Goal: Task Accomplishment & Management: Manage account settings

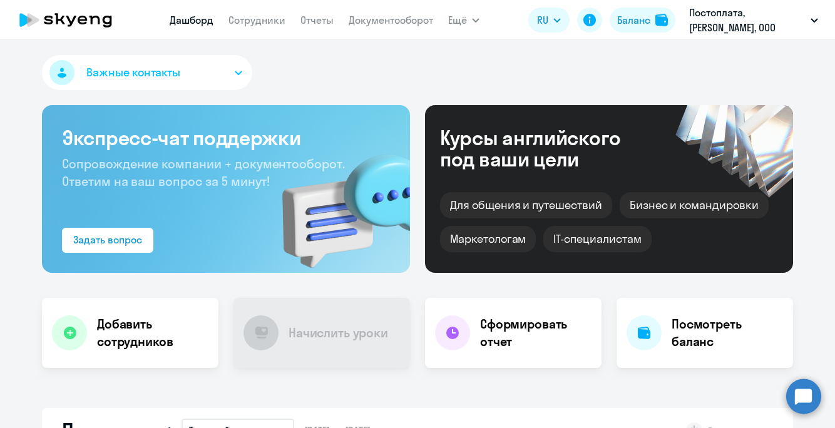
select select "30"
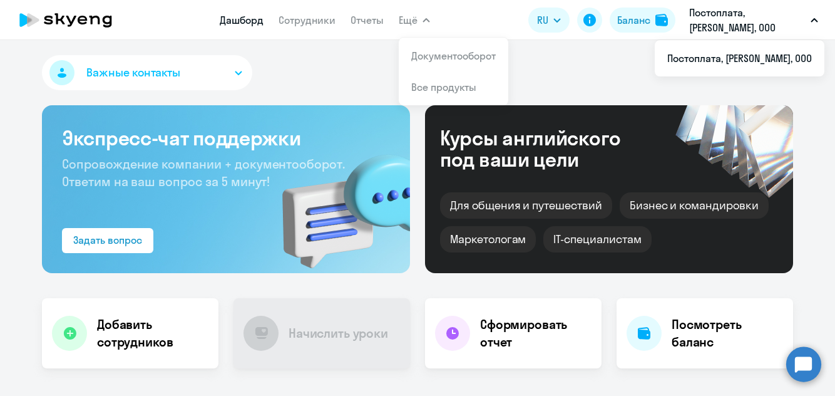
click at [399, 21] on span "Ещё" at bounding box center [408, 20] width 19 height 15
click at [430, 55] on link "Документооборот" at bounding box center [453, 55] width 85 height 13
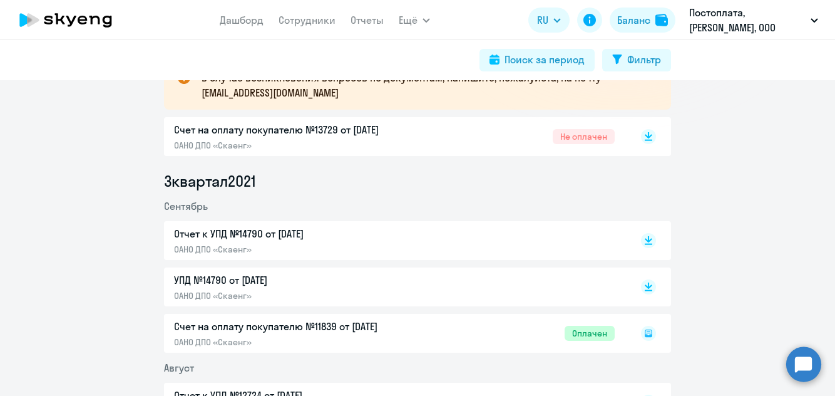
scroll to position [247, 0]
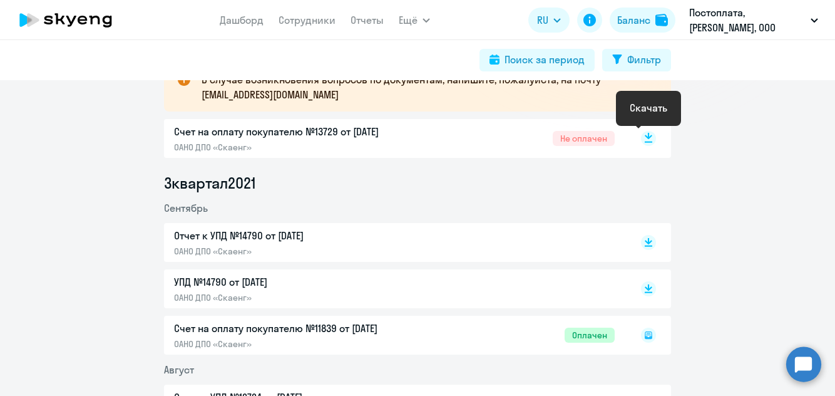
click at [649, 139] on rect at bounding box center [648, 138] width 15 height 15
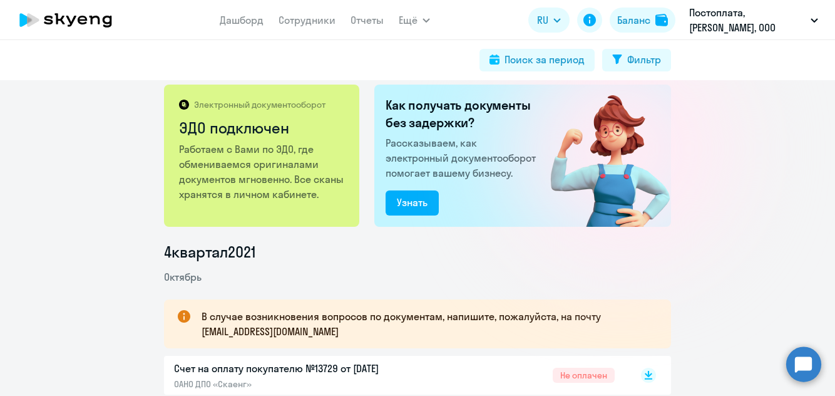
scroll to position [13, 0]
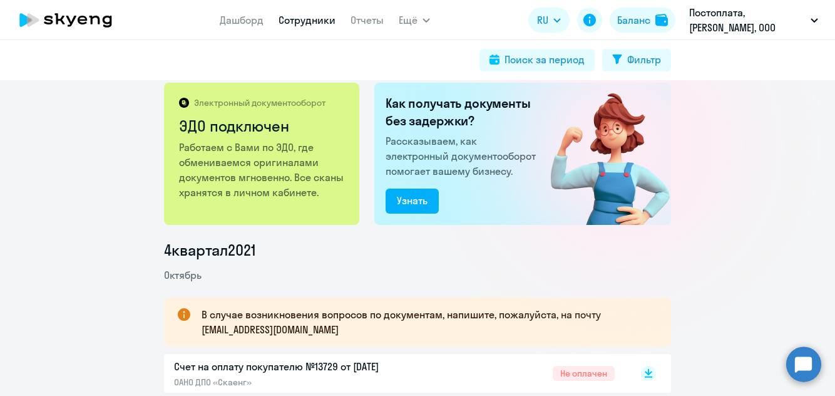
click at [291, 21] on link "Сотрудники" at bounding box center [307, 20] width 57 height 13
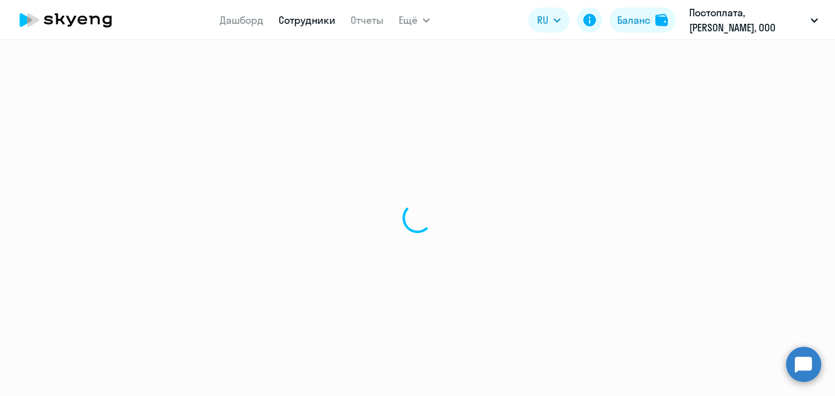
select select "30"
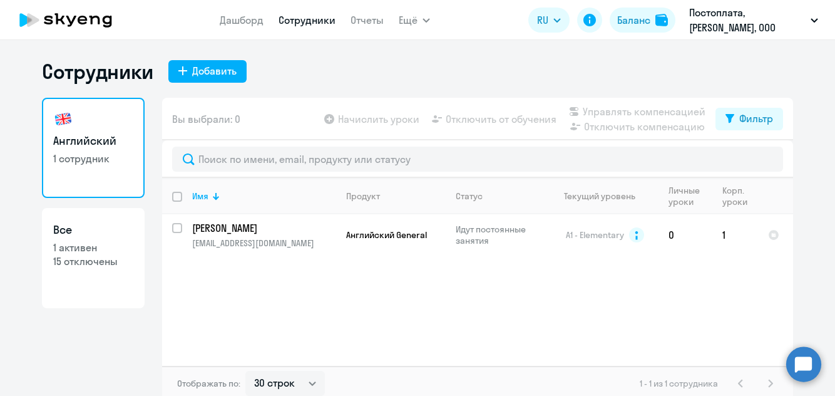
scroll to position [5, 0]
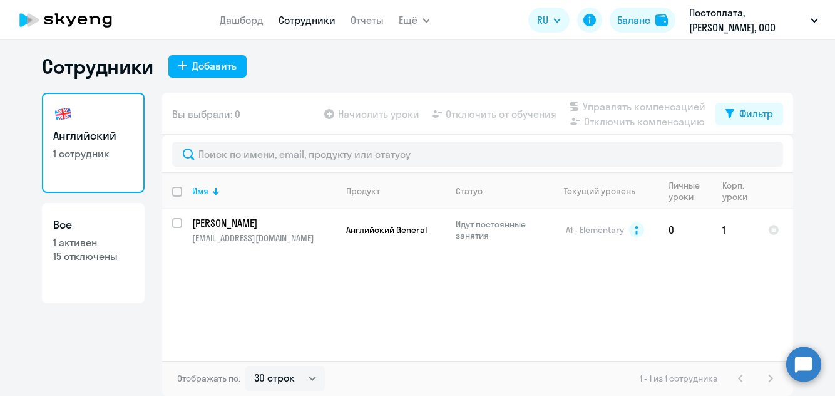
click at [80, 232] on h3 "Все" at bounding box center [93, 225] width 80 height 16
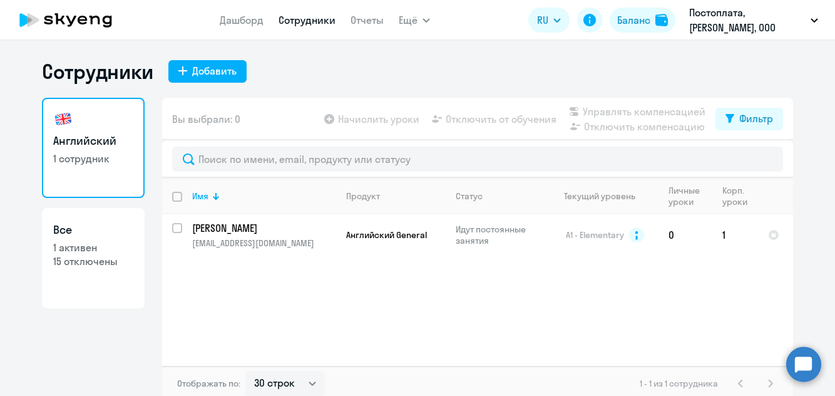
select select "30"
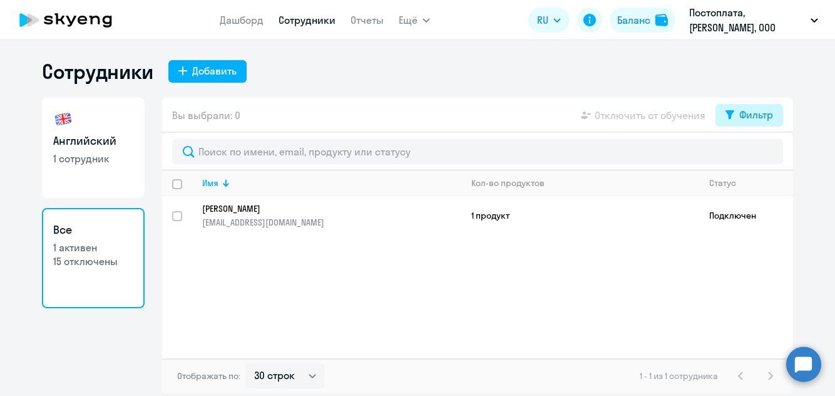
click at [746, 111] on div "Фильтр" at bounding box center [756, 114] width 34 height 15
click at [764, 155] on span at bounding box center [762, 156] width 21 height 13
click at [752, 155] on input "checkbox" at bounding box center [751, 155] width 1 height 1
checkbox input "true"
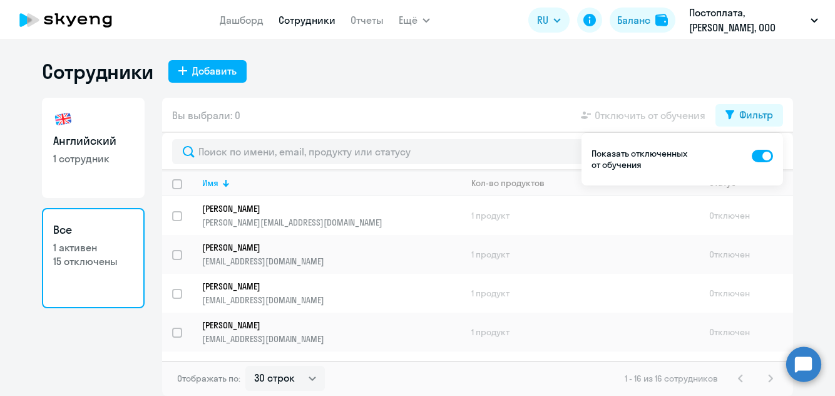
click at [804, 171] on ng-component "Сотрудники Добавить Английский 1 сотрудник Все 1 активен 15 отключены Вы выбрал…" at bounding box center [417, 227] width 835 height 337
click at [801, 101] on ng-component "Сотрудники Добавить Английский 1 сотрудник Все 1 активен 15 отключены Вы выбрал…" at bounding box center [417, 227] width 835 height 337
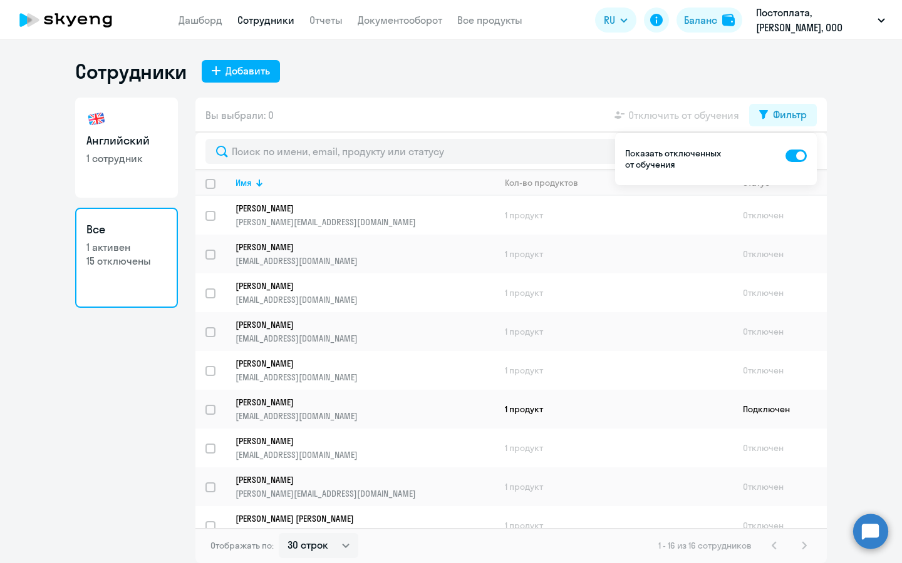
click at [835, 162] on ng-component "Сотрудники Добавить Английский 1 сотрудник Все 1 активен 15 отключены Вы выбрал…" at bounding box center [451, 311] width 902 height 505
click at [789, 112] on div "Фильтр" at bounding box center [790, 114] width 34 height 15
click at [792, 121] on div "Фильтр" at bounding box center [790, 114] width 34 height 15
click at [798, 153] on span at bounding box center [795, 156] width 21 height 13
click at [785, 155] on input "checkbox" at bounding box center [784, 155] width 1 height 1
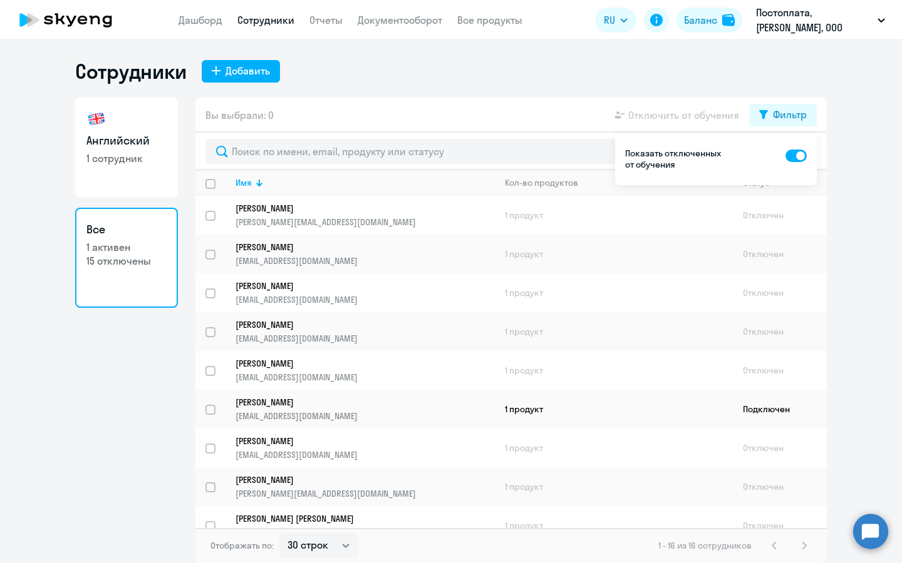
checkbox input "false"
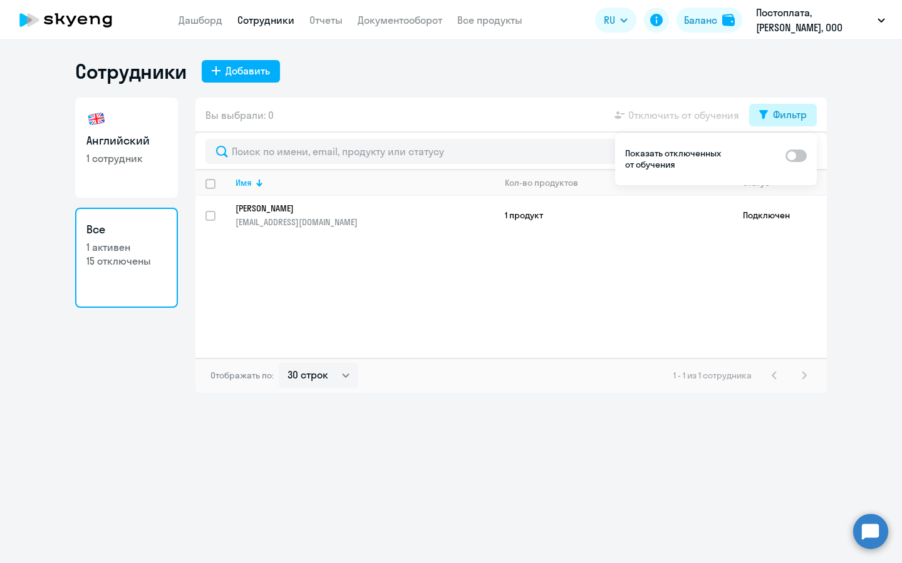
click at [790, 108] on div "Фильтр" at bounding box center [790, 114] width 34 height 15
click at [324, 220] on p "[EMAIL_ADDRESS][DOMAIN_NAME]" at bounding box center [364, 222] width 259 height 11
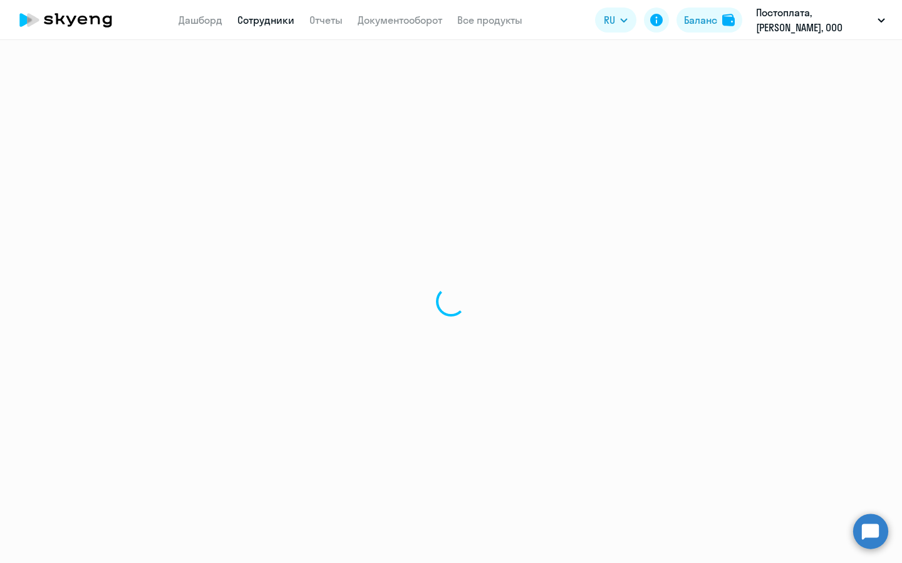
select select "english"
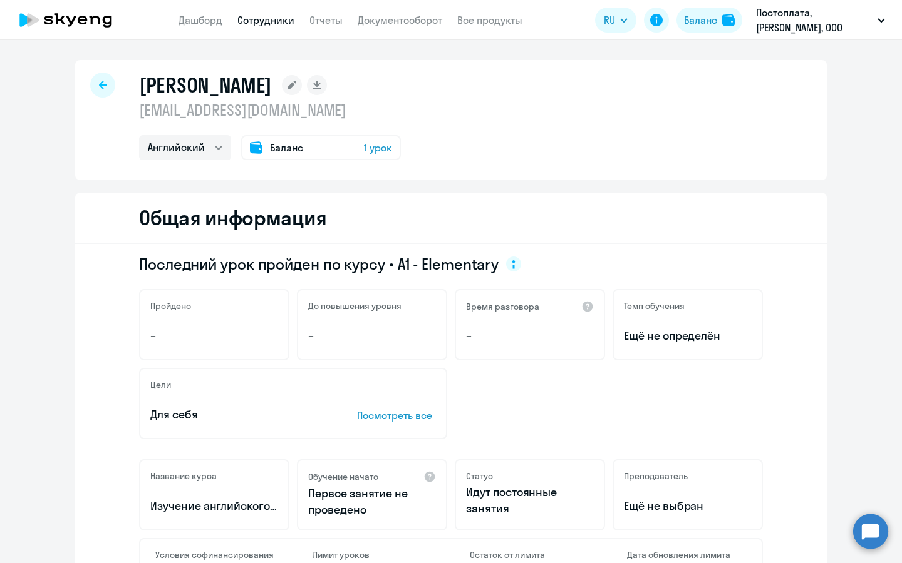
click at [319, 153] on div "Баланс 1 урок" at bounding box center [321, 147] width 160 height 25
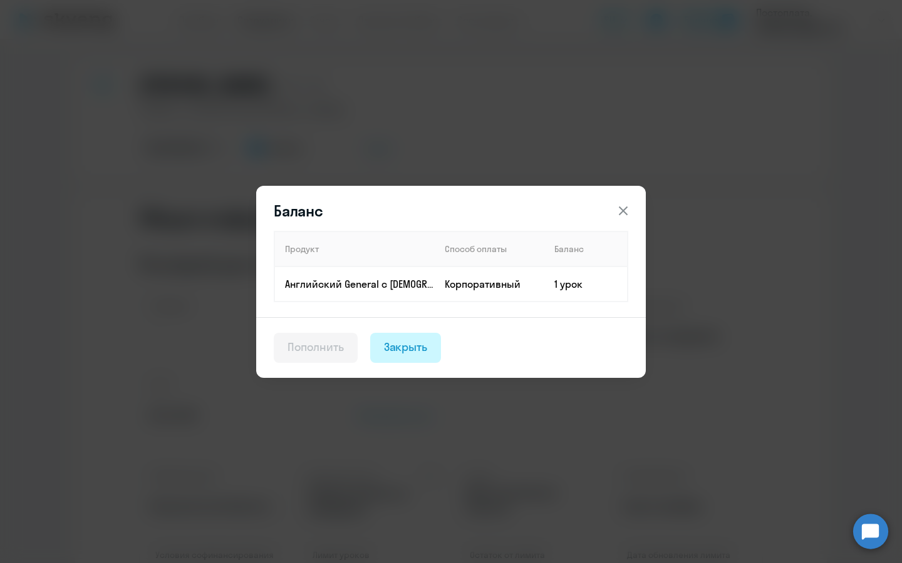
click at [413, 347] on div "Закрыть" at bounding box center [406, 347] width 44 height 16
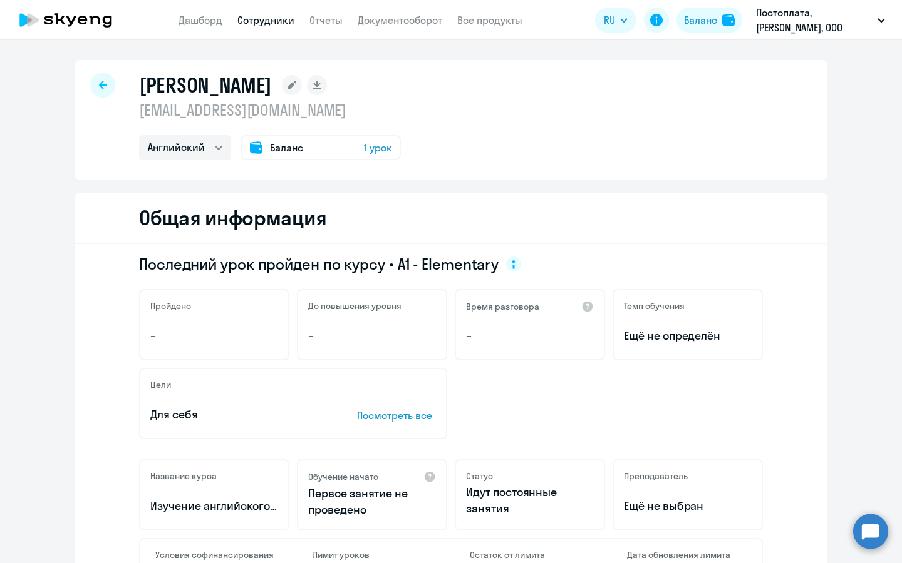
click at [102, 86] on icon at bounding box center [103, 85] width 8 height 9
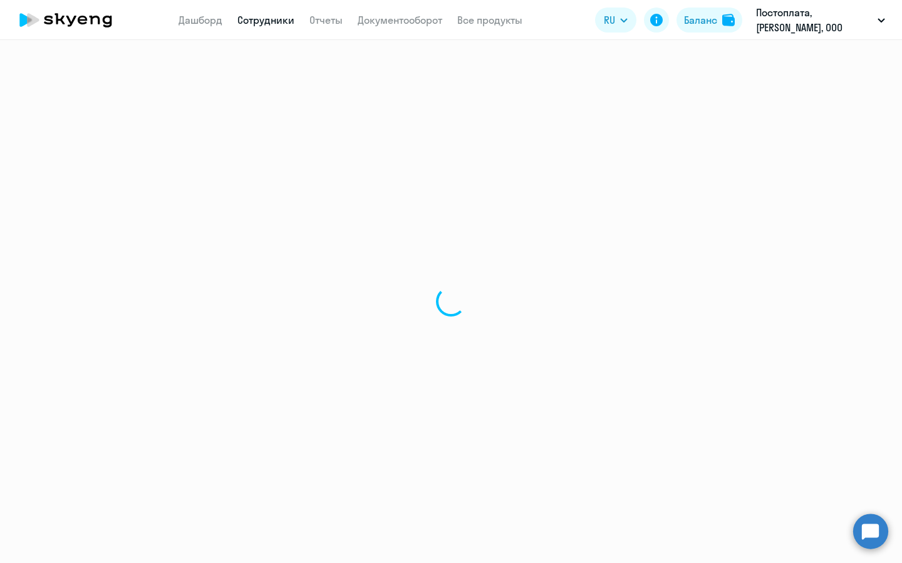
select select "30"
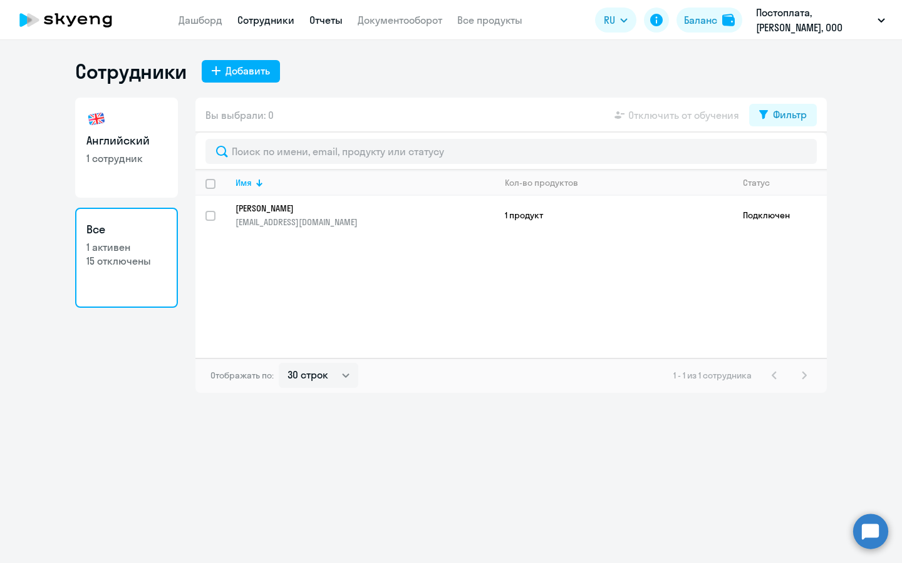
click at [329, 18] on link "Отчеты" at bounding box center [325, 20] width 33 height 13
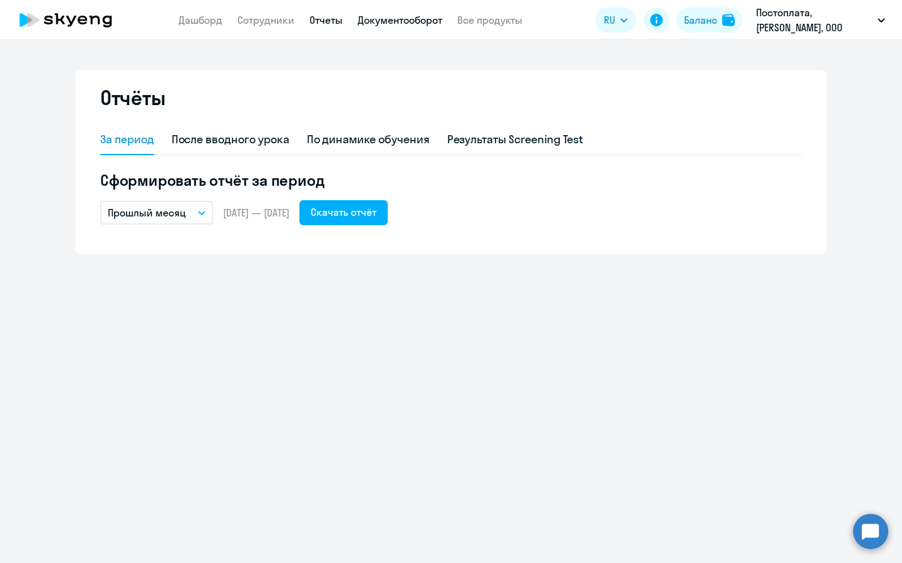
click at [406, 16] on link "Документооборот" at bounding box center [399, 20] width 85 height 13
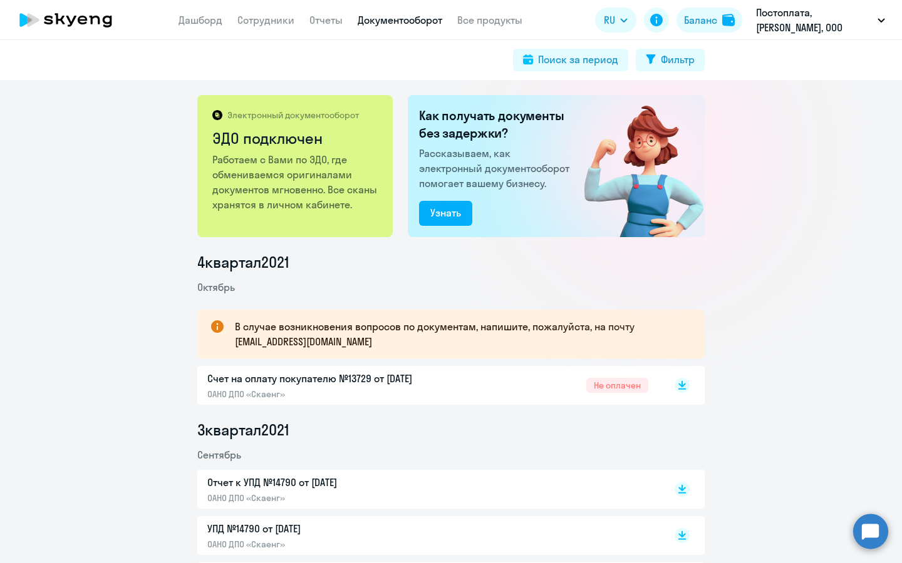
scroll to position [88, 0]
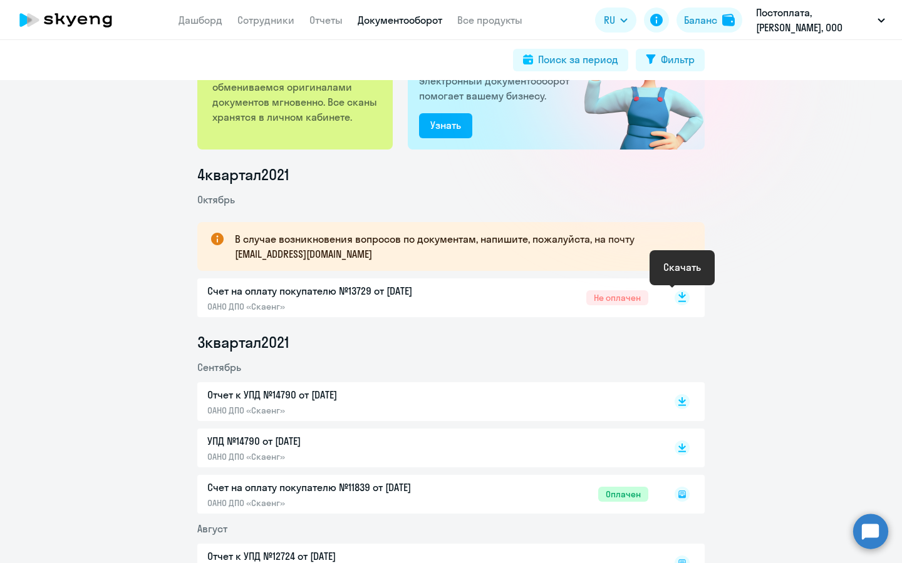
click at [683, 299] on rect at bounding box center [681, 298] width 15 height 15
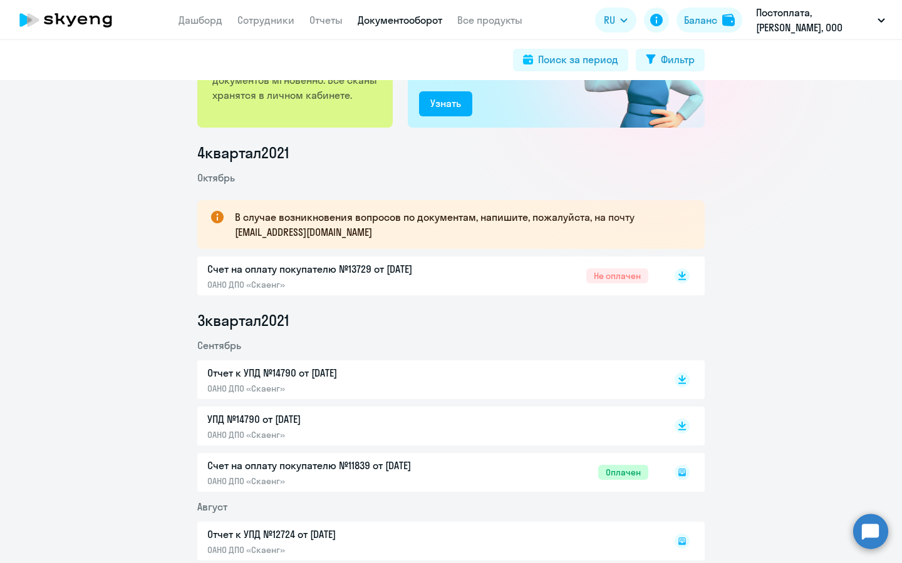
scroll to position [0, 0]
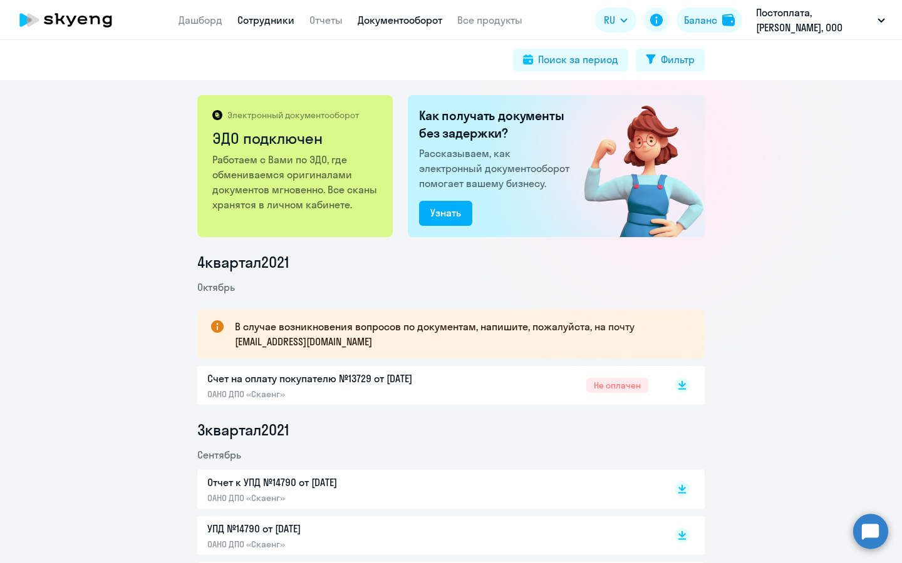
click at [257, 21] on link "Сотрудники" at bounding box center [265, 20] width 57 height 13
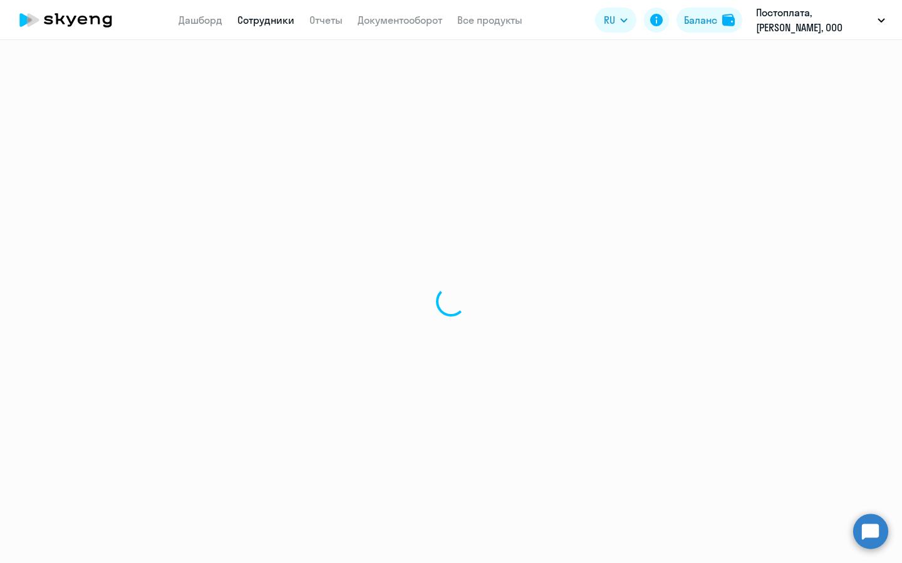
select select "30"
